Goal: Task Accomplishment & Management: Use online tool/utility

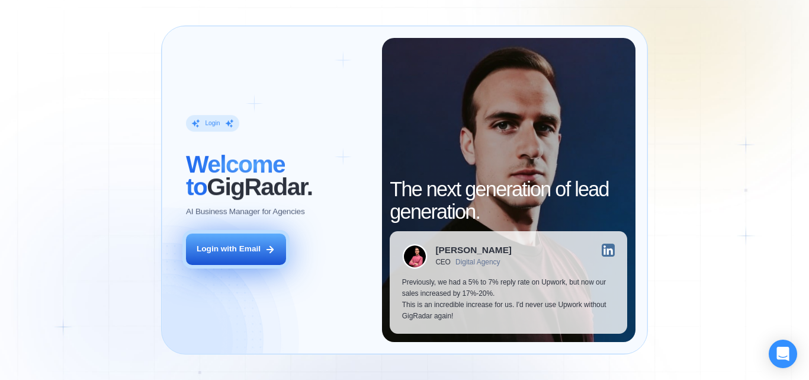
click at [253, 243] on button "Login with Email" at bounding box center [236, 248] width 100 height 31
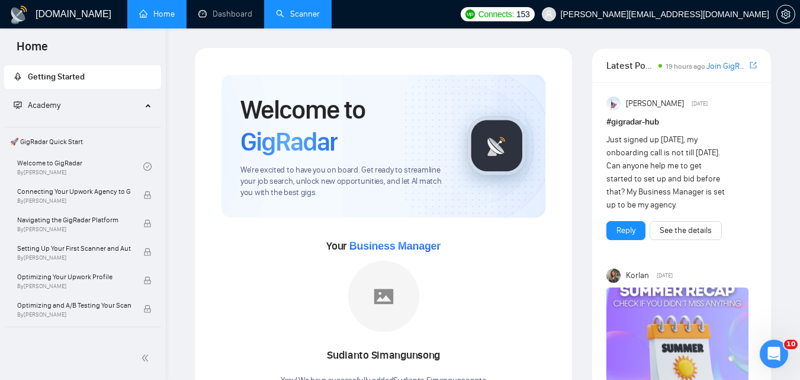
click at [298, 11] on link "Scanner" at bounding box center [298, 14] width 44 height 10
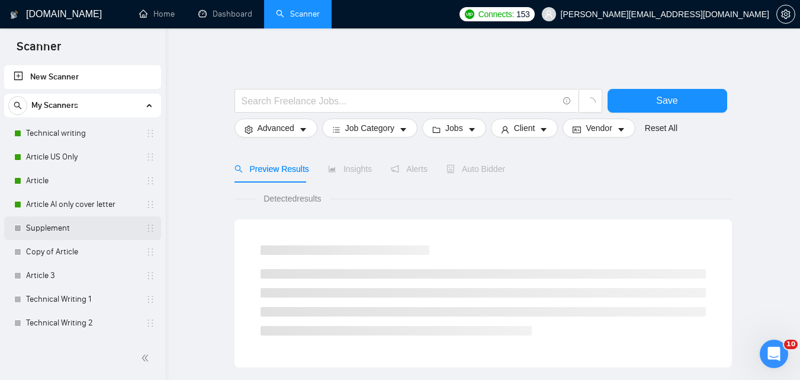
click at [74, 229] on link "Supplement" at bounding box center [82, 228] width 113 height 24
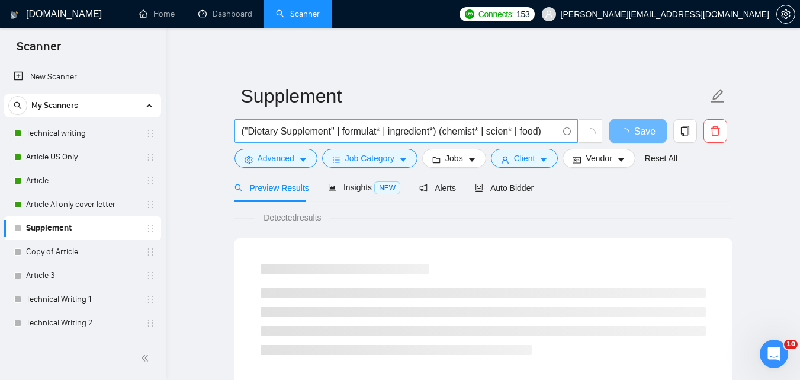
click at [378, 133] on input "("Dietary Supplement" | formulat* | ingredient*) (chemist* | scien* | food)" at bounding box center [400, 131] width 316 height 15
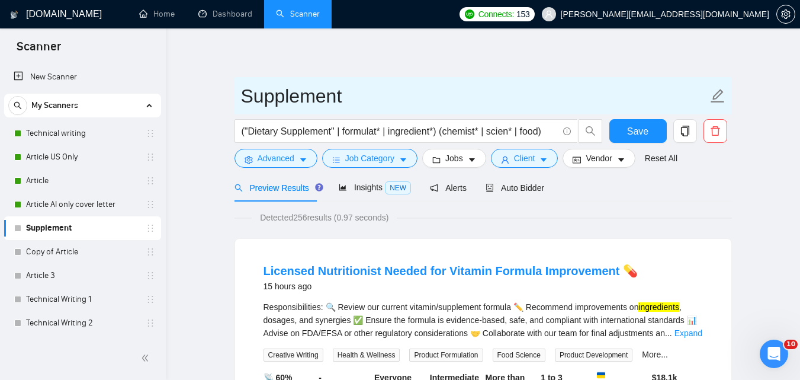
drag, startPoint x: 361, startPoint y: 95, endPoint x: 192, endPoint y: 110, distance: 169.4
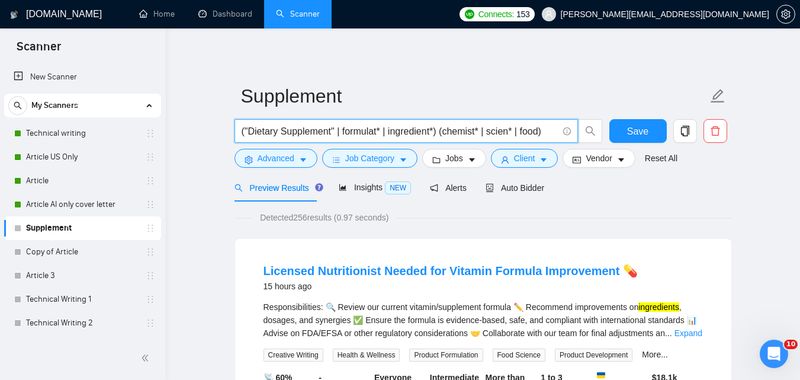
click at [356, 127] on input "("Dietary Supplement" | formulat* | ingredient*) (chemist* | scien* | food)" at bounding box center [400, 131] width 316 height 15
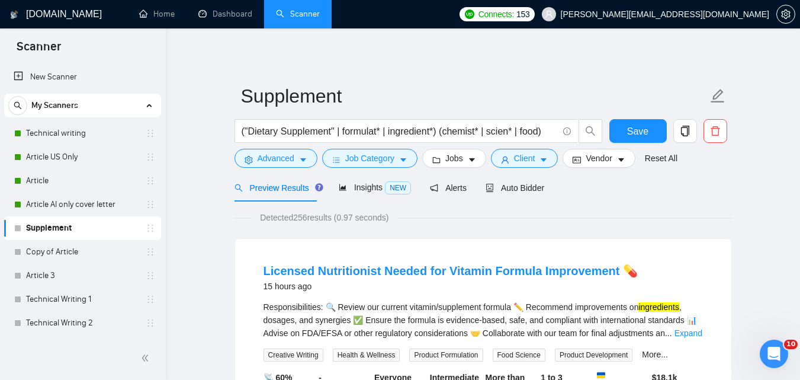
click at [503, 192] on span "Auto Bidder" at bounding box center [515, 187] width 59 height 9
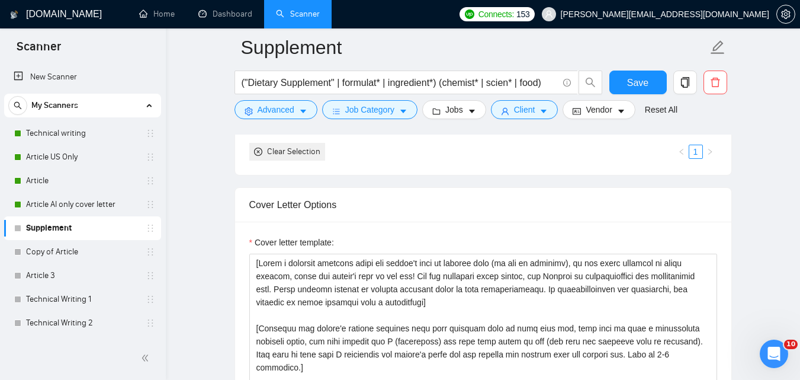
scroll to position [1332, 0]
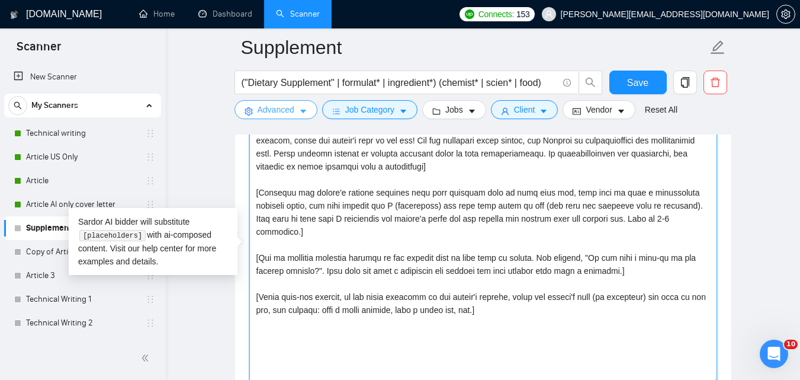
drag, startPoint x: 510, startPoint y: 306, endPoint x: 246, endPoint y: 114, distance: 326.5
click at [246, 114] on div "Supplement ("Dietary Supplement" | formulat* | ingredient*) (chemist* | scien* …" at bounding box center [483, 285] width 497 height 3140
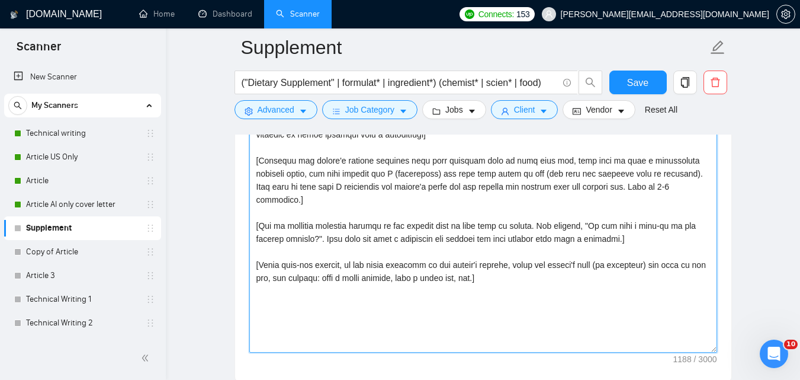
scroll to position [1381, 0]
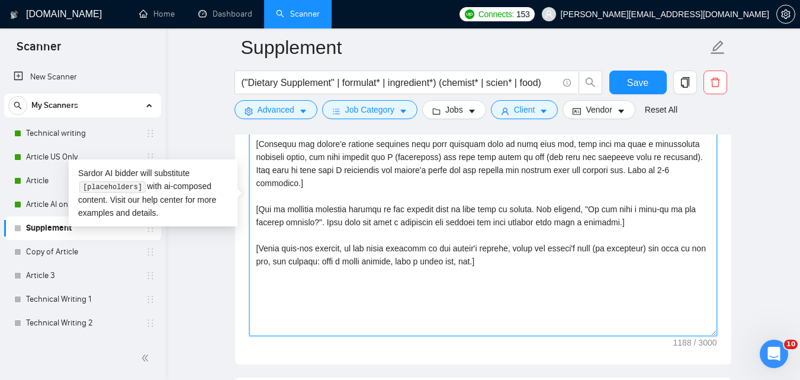
click at [640, 245] on textarea "Cover letter template:" at bounding box center [483, 202] width 468 height 266
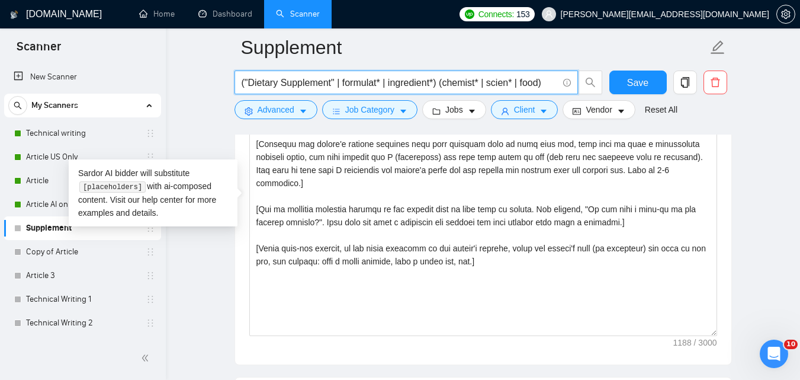
click at [458, 81] on input "("Dietary Supplement" | formulat* | ingredient*) (chemist* | scien* | food)" at bounding box center [400, 82] width 316 height 15
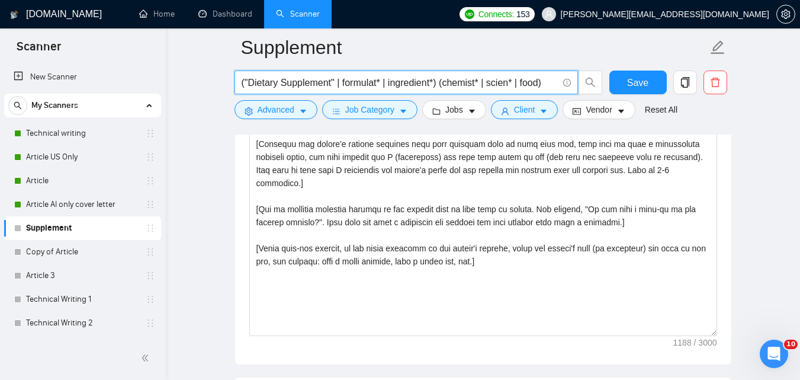
click at [458, 81] on input "("Dietary Supplement" | formulat* | ingredient*) (chemist* | scien* | food)" at bounding box center [400, 82] width 316 height 15
paste input "supplement* | formulat* | ingredient* | "FDA compliance" | "supplement formulat…"
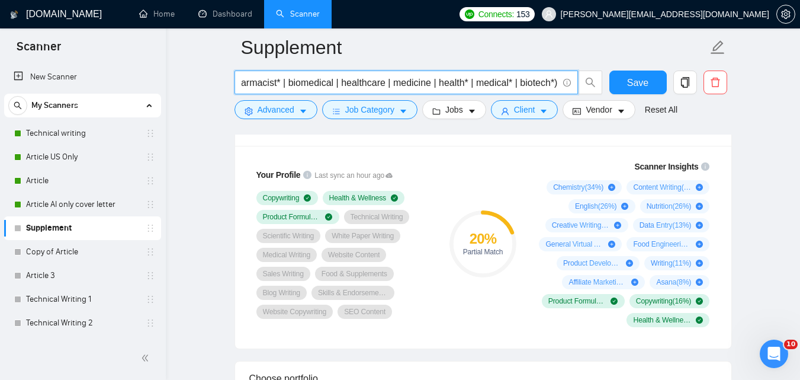
scroll to position [778, 0]
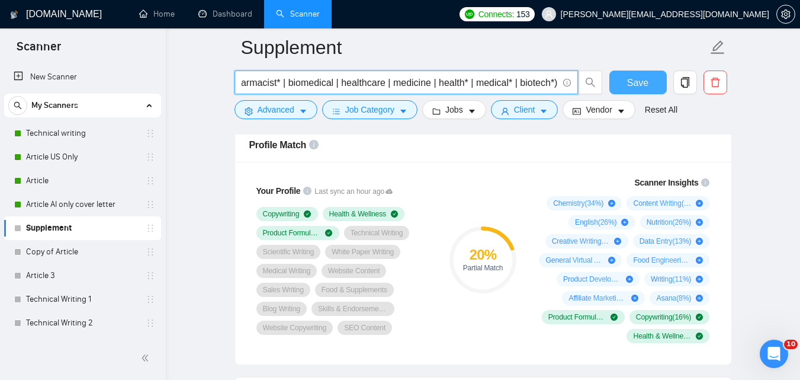
type input "("Dietary Supplement" | supplement* | formulat* | ingredient* | "FDA compliance…"
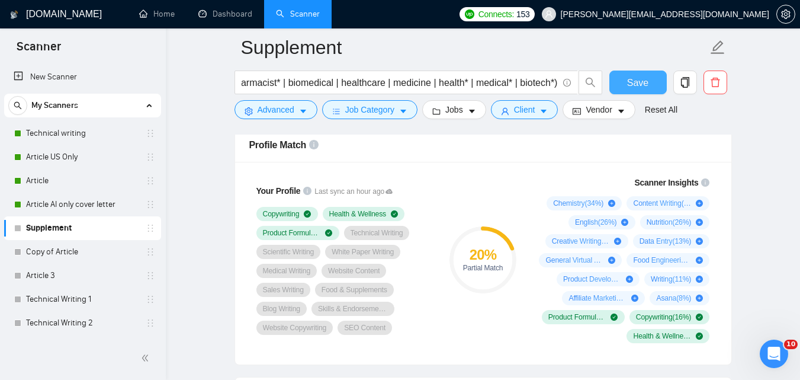
scroll to position [0, 0]
click at [621, 81] on button "Save" at bounding box center [637, 82] width 57 height 24
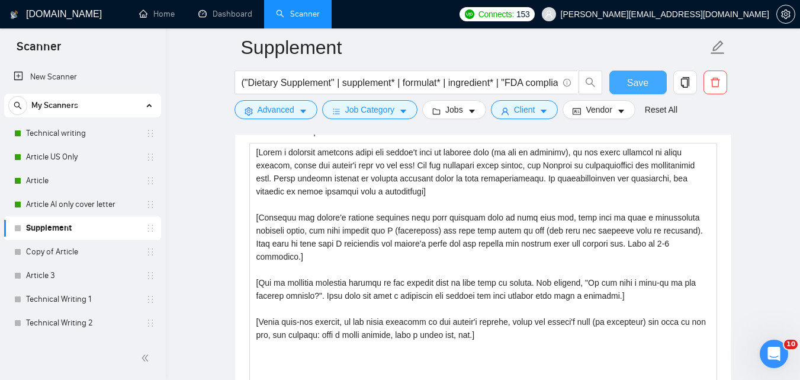
scroll to position [1297, 0]
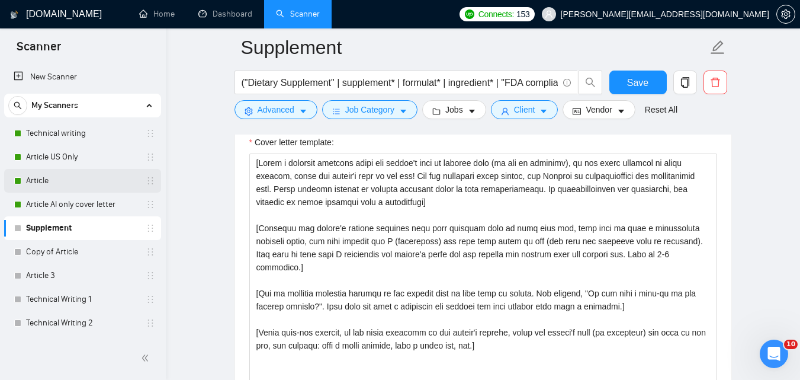
click at [94, 188] on link "Article" at bounding box center [82, 181] width 113 height 24
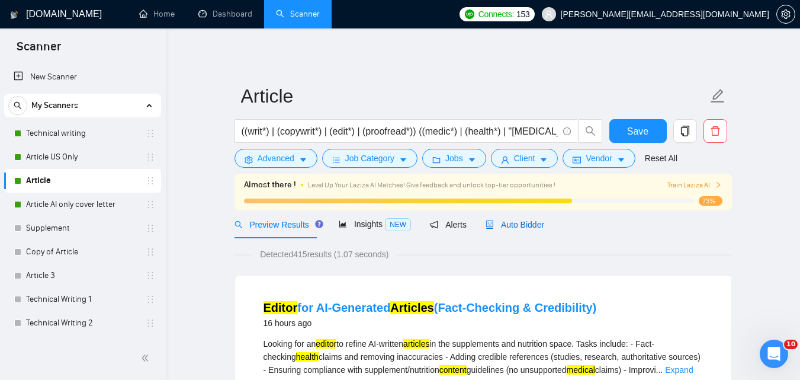
click at [506, 226] on span "Auto Bidder" at bounding box center [515, 224] width 59 height 9
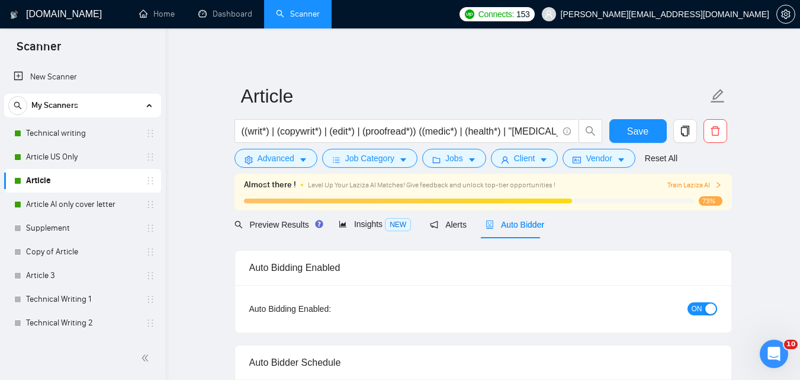
checkbox input "true"
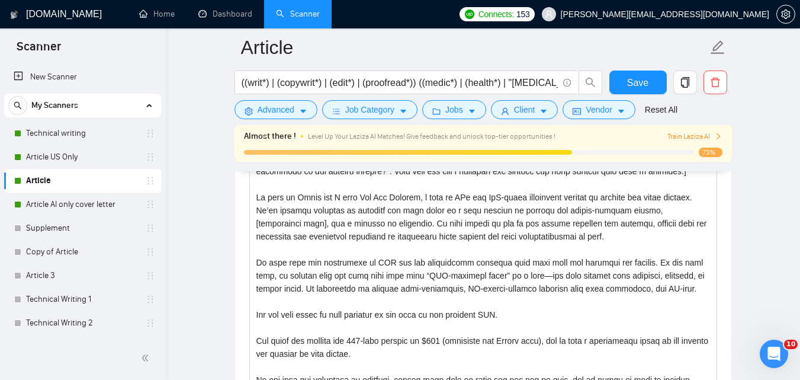
scroll to position [1308, 0]
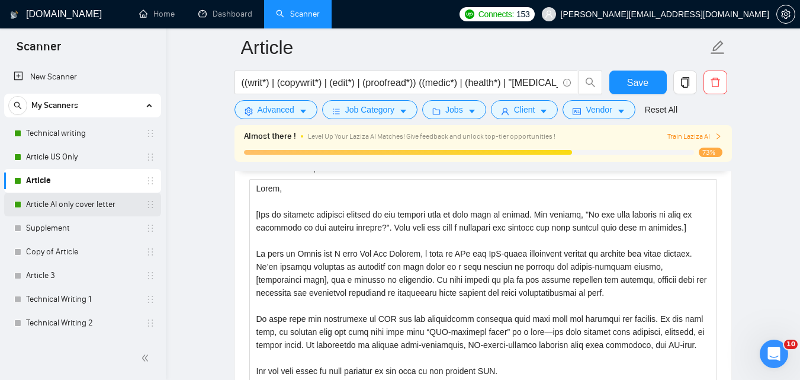
click at [66, 204] on link "Article AI only cover letter" at bounding box center [82, 204] width 113 height 24
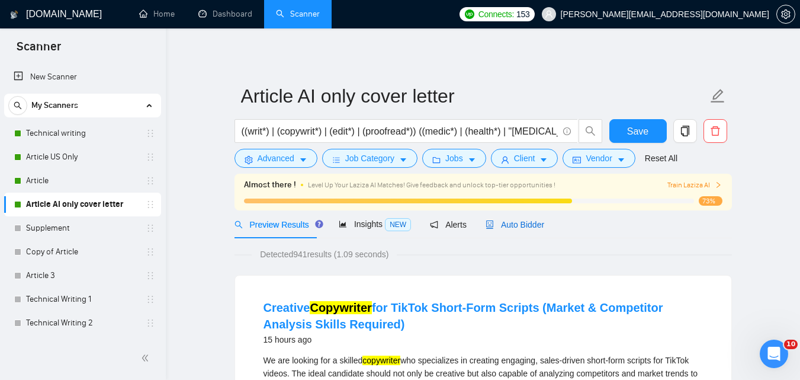
click at [523, 220] on span "Auto Bidder" at bounding box center [515, 224] width 59 height 9
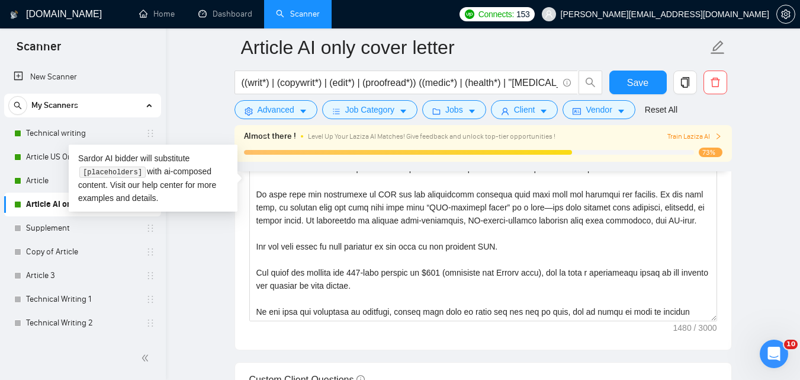
click at [758, 209] on main "Article AI only cover letter ((writ*) | (copywrit*) | (edit*) | (proofread*)) (…" at bounding box center [483, 284] width 596 height 3338
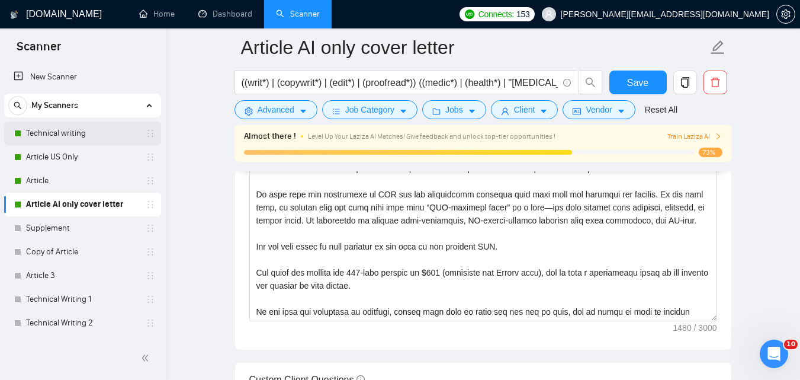
click at [59, 133] on link "Technical writing" at bounding box center [82, 133] width 113 height 24
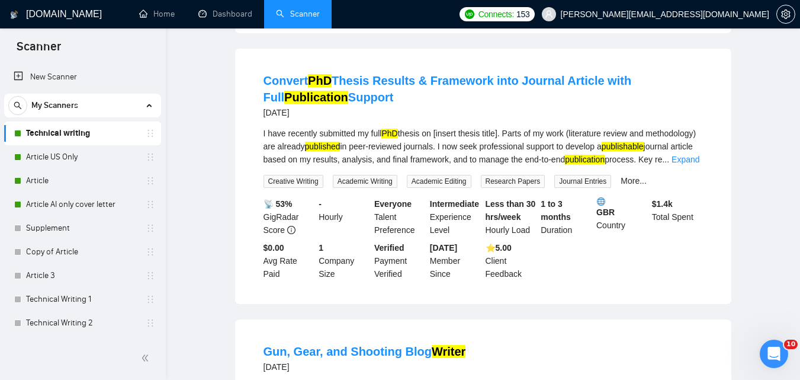
scroll to position [9, 0]
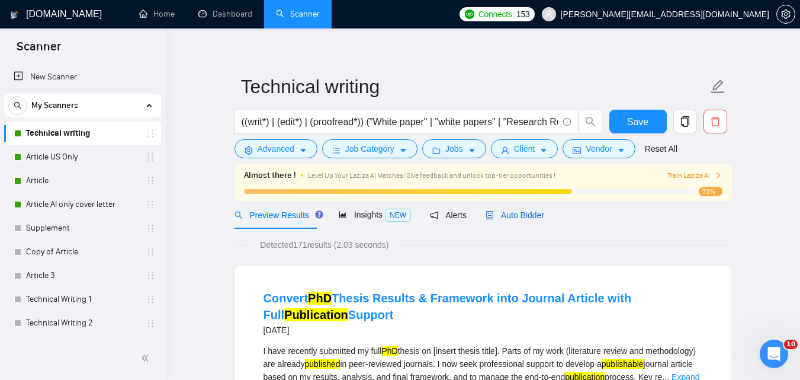
click at [523, 211] on span "Auto Bidder" at bounding box center [515, 214] width 59 height 9
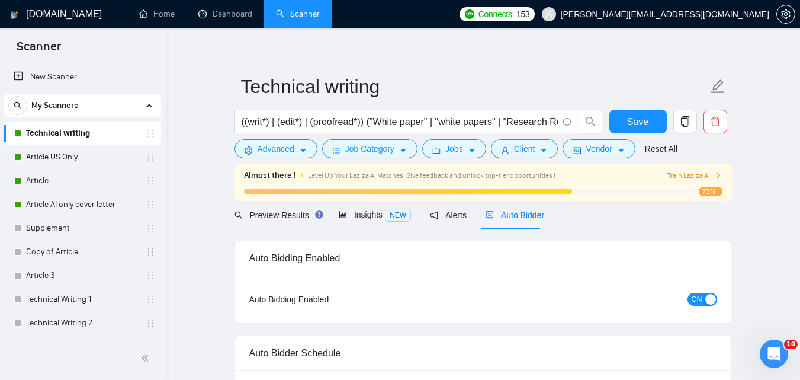
checkbox input "true"
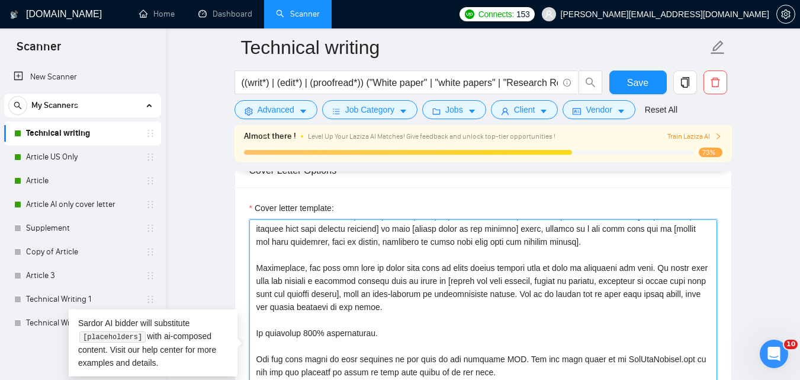
scroll to position [104, 0]
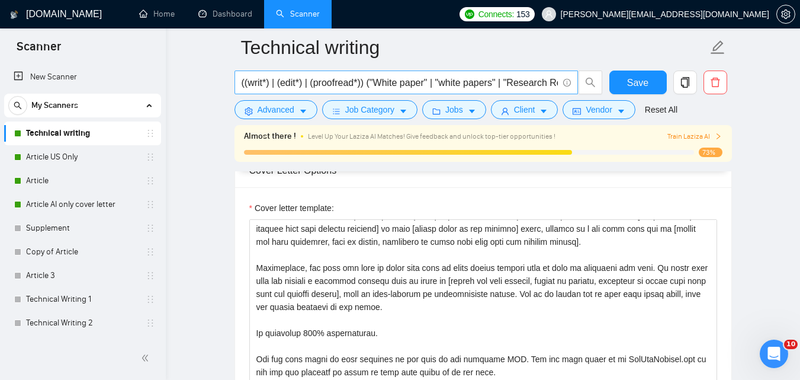
click at [529, 86] on input "((writ*) | (edit*) | (proofread*)) ("White paper" | "white papers" | "Research …" at bounding box center [400, 82] width 316 height 15
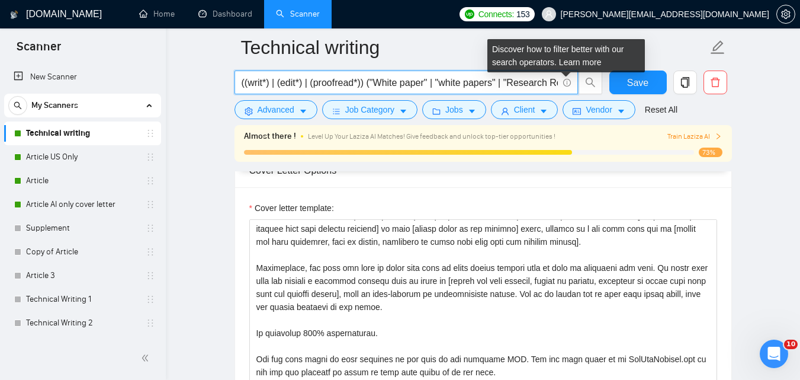
click at [569, 84] on icon "info-circle" at bounding box center [567, 83] width 8 height 8
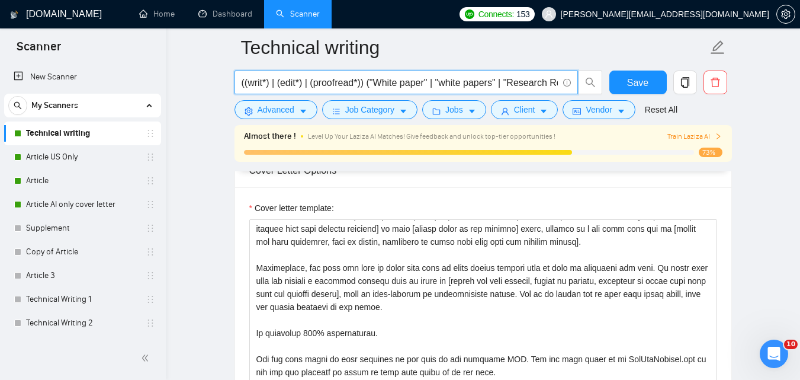
click at [366, 82] on input "((writ*) | (edit*) | (proofread*)) ("White paper" | "white papers" | "Research …" at bounding box center [400, 82] width 316 height 15
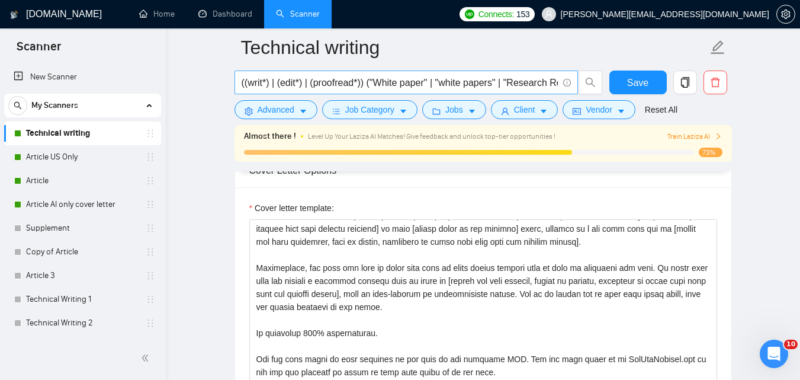
click at [435, 88] on input "((writ*) | (edit*) | (proofread*)) ("White paper" | "white papers" | "Research …" at bounding box center [400, 82] width 316 height 15
paste input "| "medical blog" | "medical content" | "medical writing" | "science writing" | …"
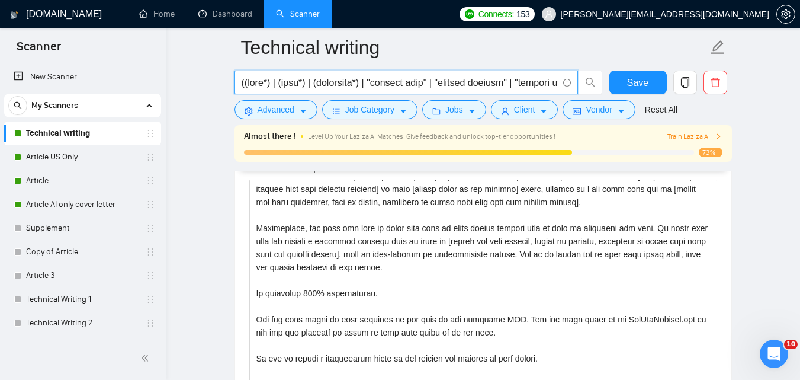
scroll to position [0, 4545]
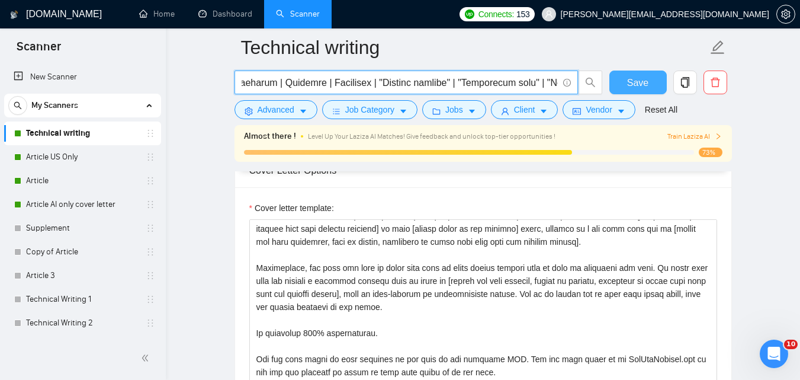
type input "((writ*) | (edit*) | (proofread*) | "medical blog" | "medical content" | "medic…"
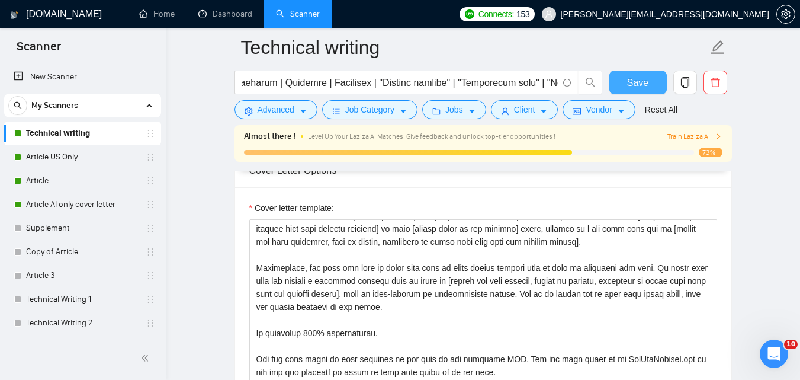
click at [618, 83] on button "Save" at bounding box center [637, 82] width 57 height 24
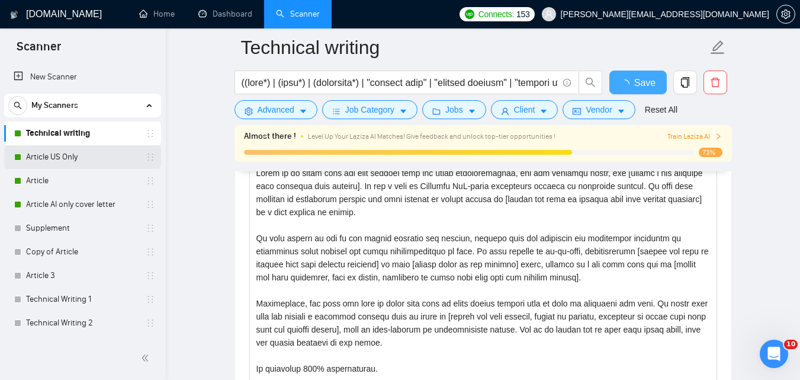
checkbox input "true"
click at [57, 160] on link "Article US Only" at bounding box center [82, 157] width 113 height 24
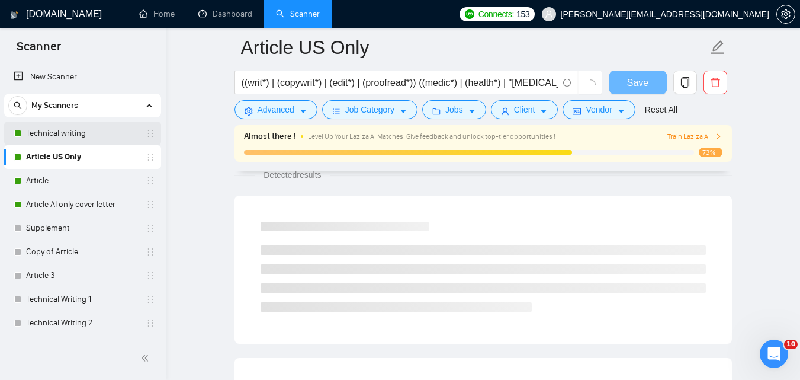
scroll to position [792, 0]
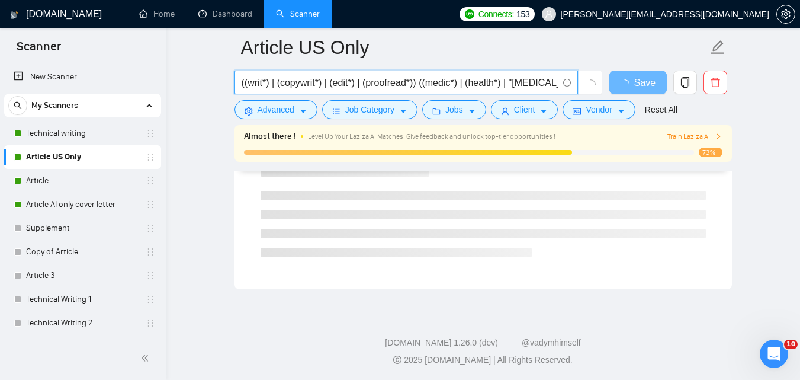
click at [380, 75] on input "((writ*) | (copywrit*) | (edit*) | (proofread*)) ((medic*) | (health*) | "[MEDI…" at bounding box center [400, 82] width 316 height 15
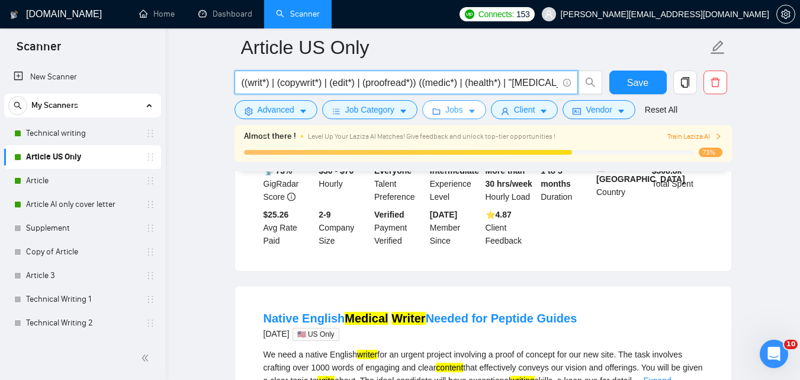
paste input "| "medical blog" | "medical content" | "medical writing" | "science writing" | …"
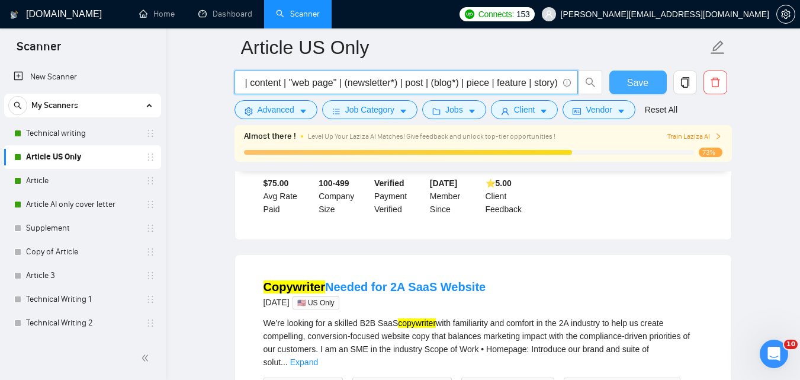
type input "((writ*) | (copywrit*) | (edit*) | (proofread*) | "medical blog" | "medical con…"
click at [624, 80] on button "Save" at bounding box center [637, 82] width 57 height 24
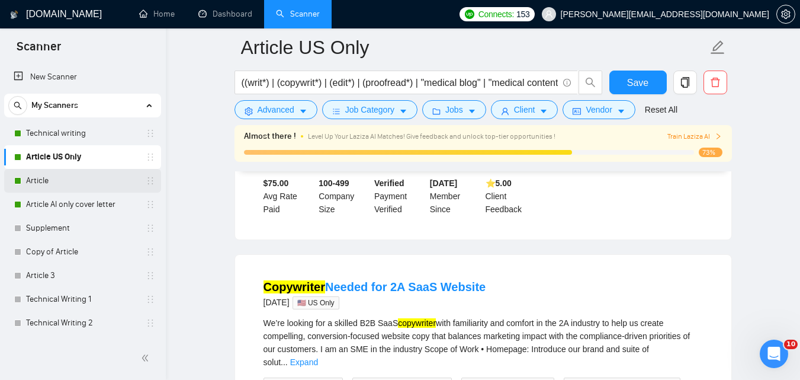
click at [75, 191] on link "Article" at bounding box center [82, 181] width 113 height 24
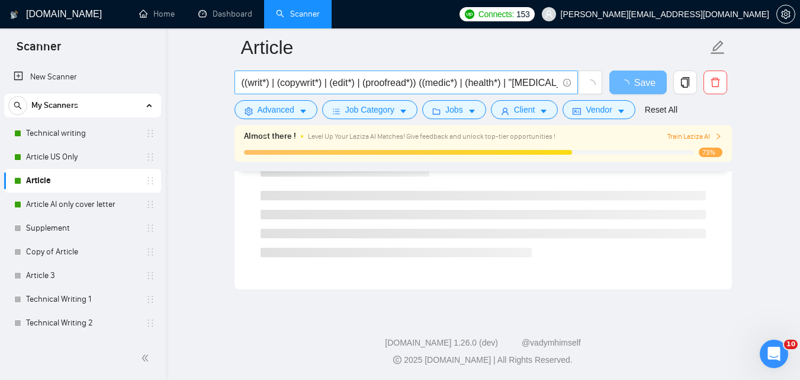
click at [448, 80] on input "((writ*) | (copywrit*) | (edit*) | (proofread*)) ((medic*) | (health*) | "[MEDI…" at bounding box center [400, 82] width 316 height 15
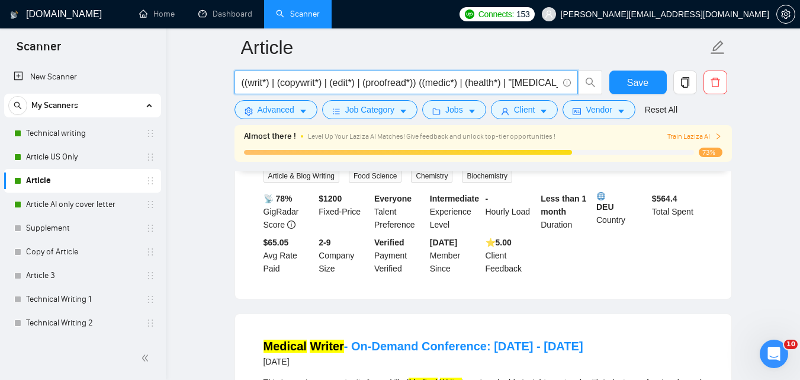
paste input "| "medical blog" | "medical content" | "medical writing" | "science writing" | …"
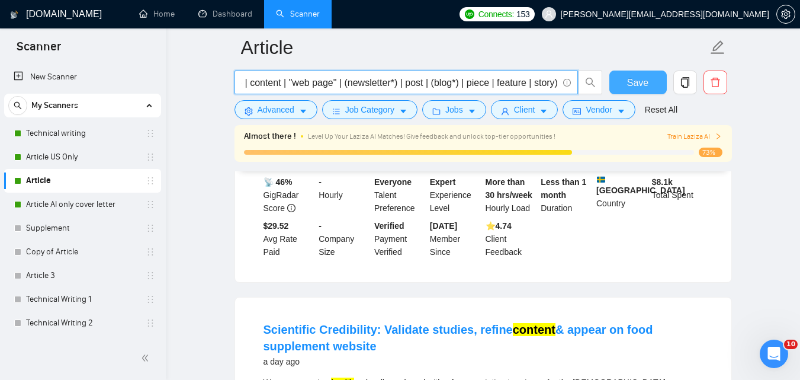
type input "((writ*) | (copywrit*) | (edit*) | (proofread*) | "medical blog" | "medical con…"
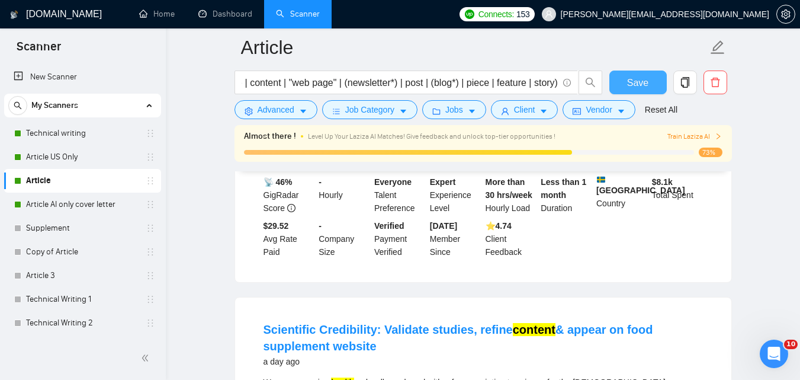
scroll to position [0, 0]
click at [617, 75] on button "Save" at bounding box center [637, 82] width 57 height 24
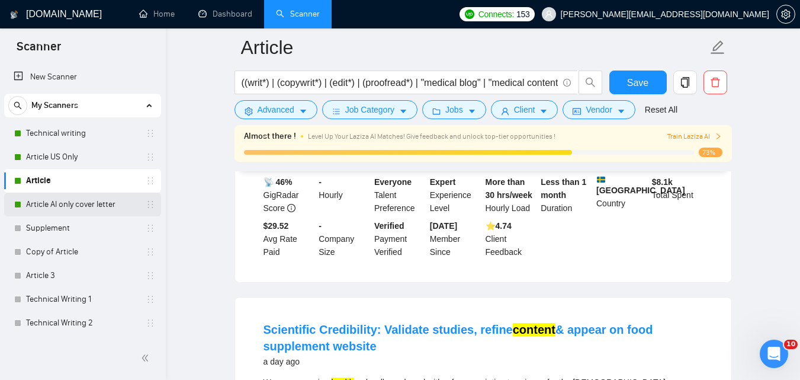
click at [48, 213] on link "Article AI only cover letter" at bounding box center [82, 204] width 113 height 24
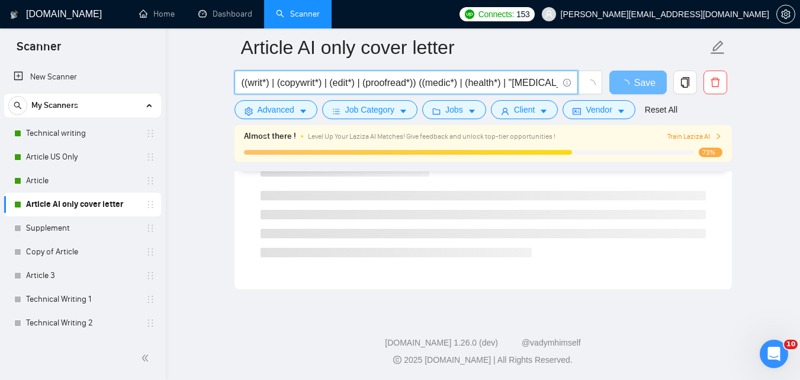
click at [434, 83] on input "((writ*) | (copywrit*) | (edit*) | (proofread*)) ((medic*) | (health*) | "[MEDI…" at bounding box center [400, 82] width 316 height 15
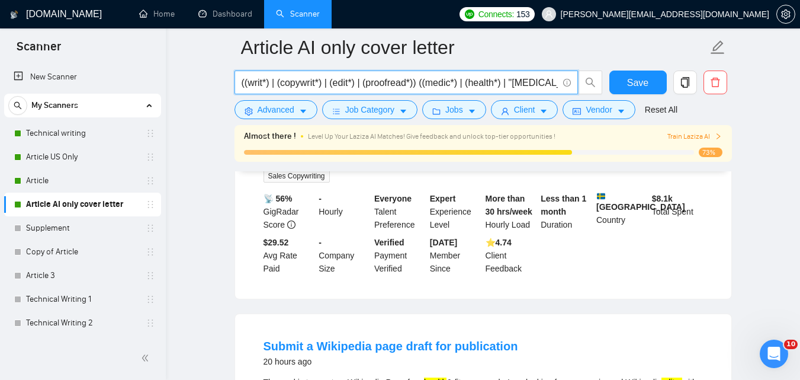
paste input "| "medical blog" | "medical content" | "medical writing" | "science writing" | …"
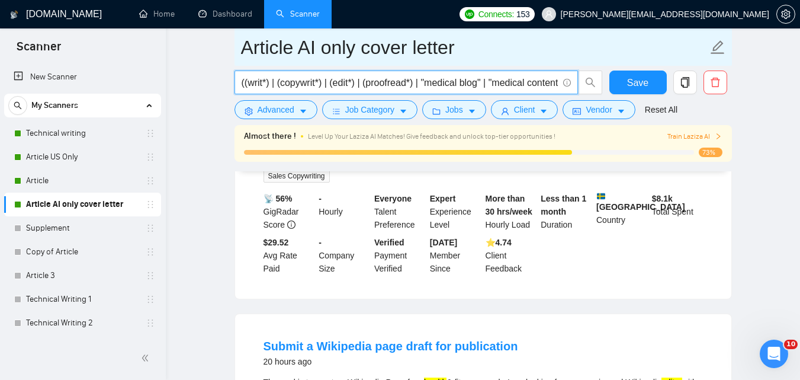
scroll to position [0, 1958]
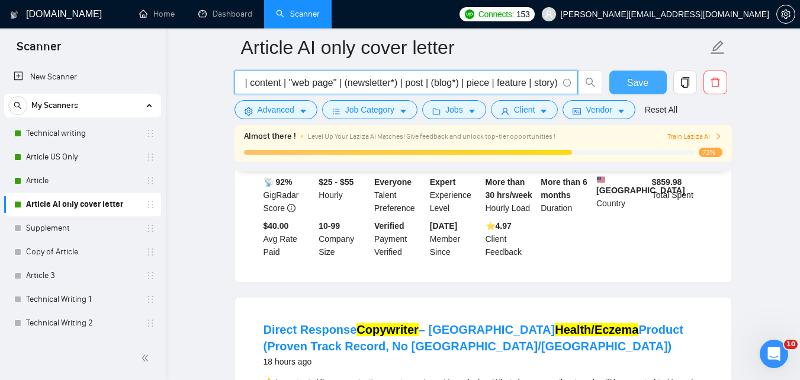
type input "((writ*) | (copywrit*) | (edit*) | (proofread*) | "medical blog" | "medical con…"
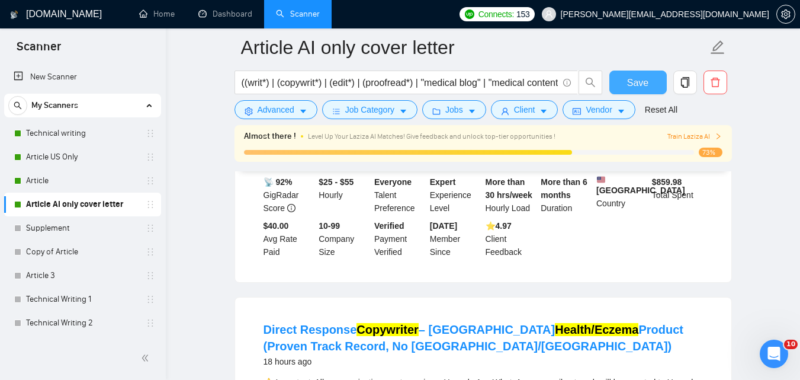
click at [627, 78] on button "Save" at bounding box center [637, 82] width 57 height 24
click at [78, 184] on link "Article" at bounding box center [82, 181] width 113 height 24
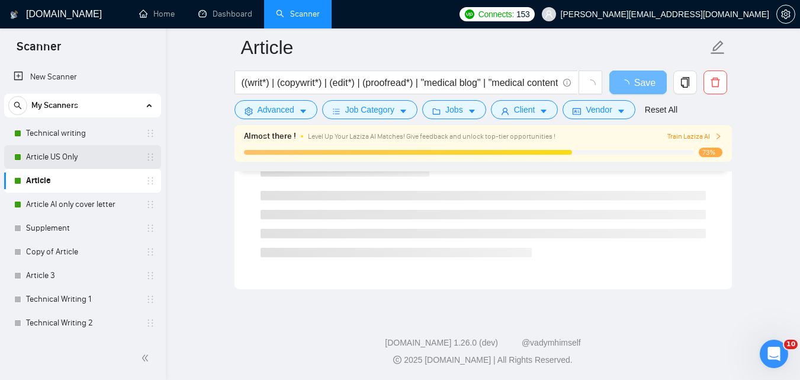
click at [78, 159] on link "Article US Only" at bounding box center [82, 157] width 113 height 24
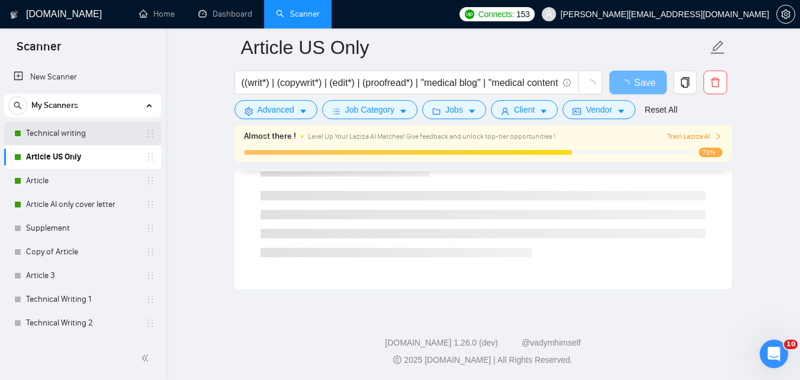
click at [79, 137] on link "Technical writing" at bounding box center [82, 133] width 113 height 24
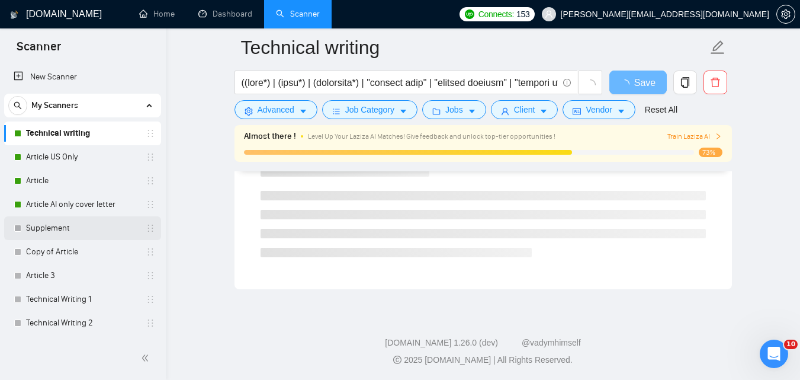
click at [85, 224] on link "Supplement" at bounding box center [82, 228] width 113 height 24
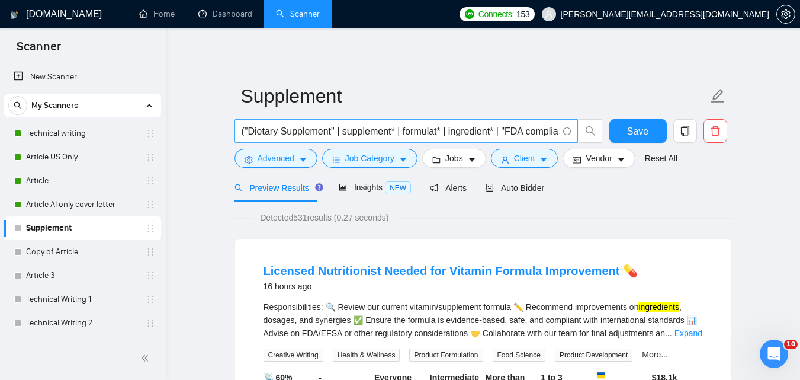
click at [496, 128] on input "("Dietary Supplement" | supplement* | formulat* | ingredient* | "FDA compliance…" at bounding box center [400, 131] width 316 height 15
click at [697, 171] on form "Supplement ("Dietary Supplement" | supplement* | formulat* | ingredient* | "FDA…" at bounding box center [483, 125] width 497 height 97
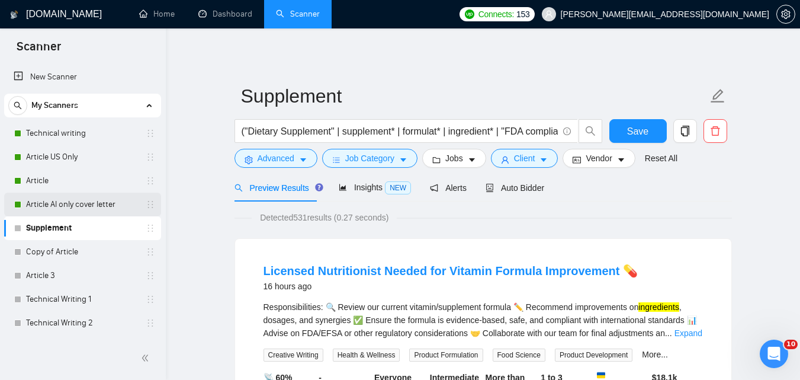
click at [110, 203] on link "Article AI only cover letter" at bounding box center [82, 204] width 113 height 24
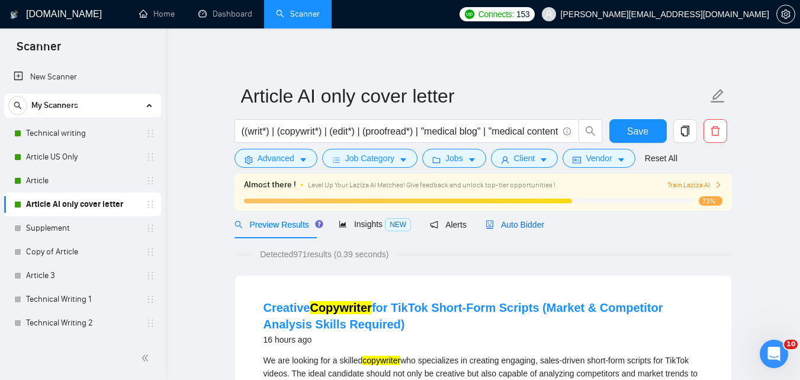
click at [498, 224] on span "Auto Bidder" at bounding box center [515, 224] width 59 height 9
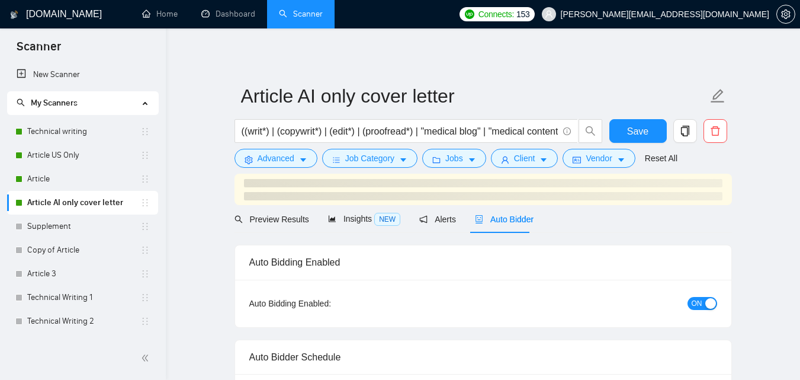
drag, startPoint x: 230, startPoint y: 70, endPoint x: 178, endPoint y: 102, distance: 60.6
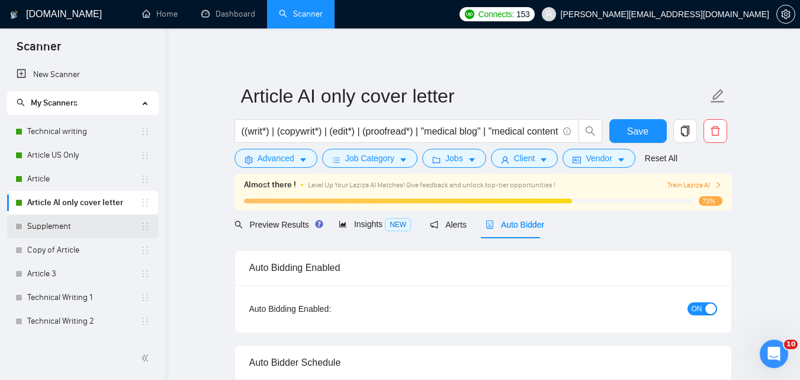
click at [71, 226] on link "Supplement" at bounding box center [83, 226] width 113 height 24
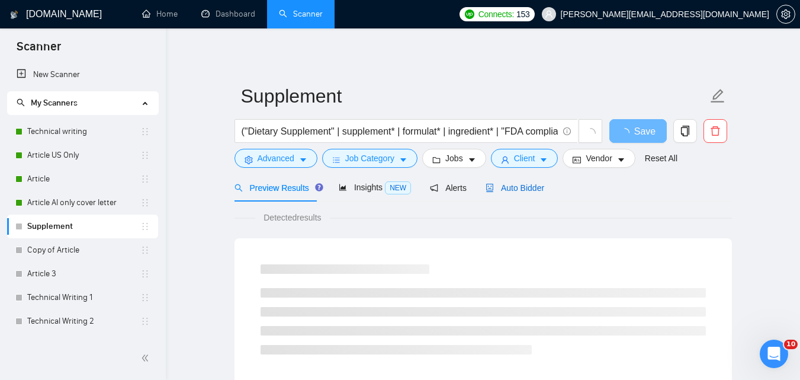
click at [506, 189] on span "Auto Bidder" at bounding box center [515, 187] width 59 height 9
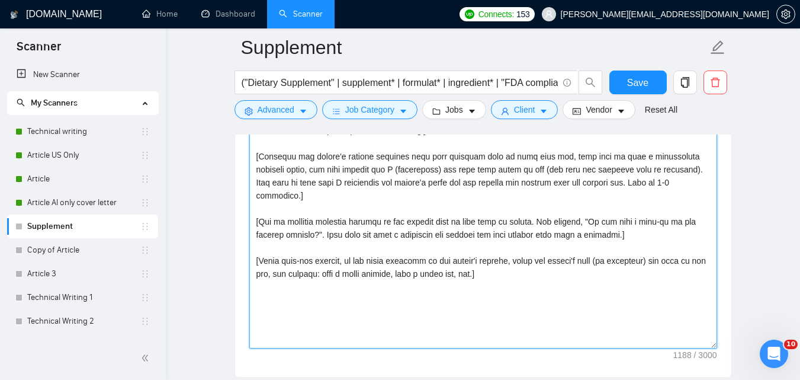
scroll to position [1402, 0]
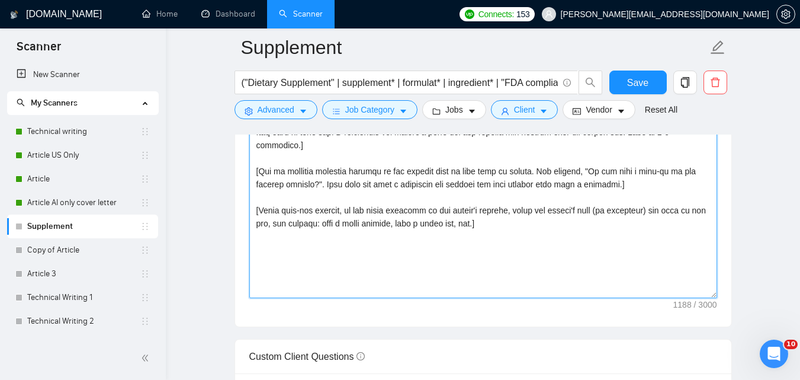
drag, startPoint x: 256, startPoint y: 216, endPoint x: 654, endPoint y: 263, distance: 400.7
click at [654, 263] on textarea "Cover letter template:" at bounding box center [483, 164] width 468 height 266
paste textarea "{Hello, | Hi there, | Greetings,} {My name is Karen, and I own Make a Supplemen…"
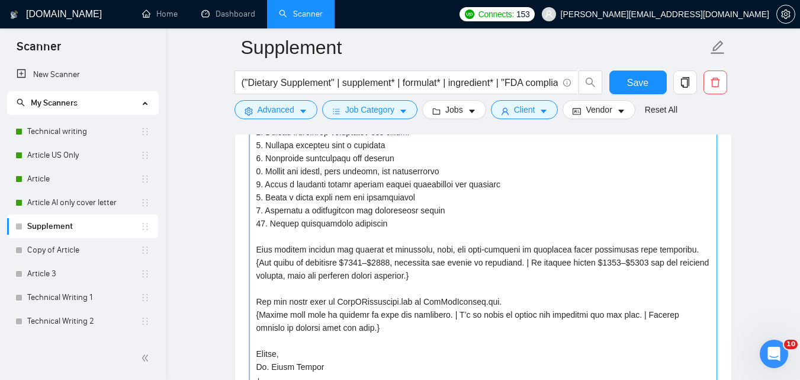
scroll to position [1316, 0]
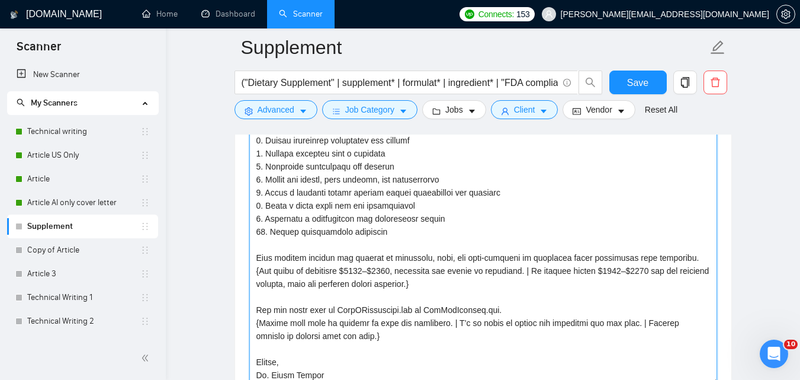
type textarea "{Hello, | Hi there, | Greetings,} {My name is Karen, and I own Make a Supplemen…"
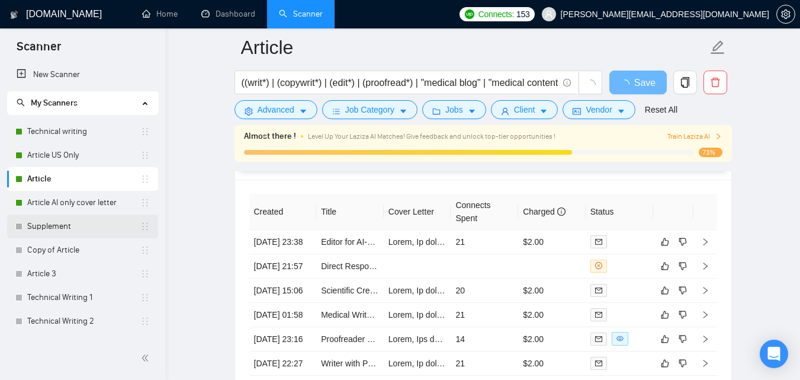
scroll to position [2932, 0]
click at [76, 232] on link "Supplement" at bounding box center [83, 226] width 113 height 24
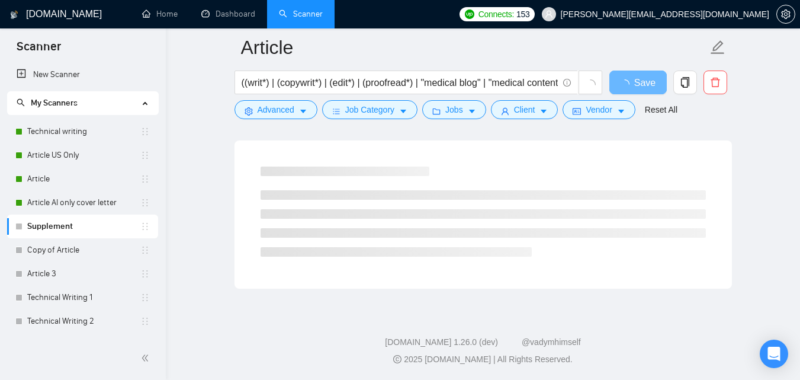
scroll to position [792, 0]
